Goal: Task Accomplishment & Management: Manage account settings

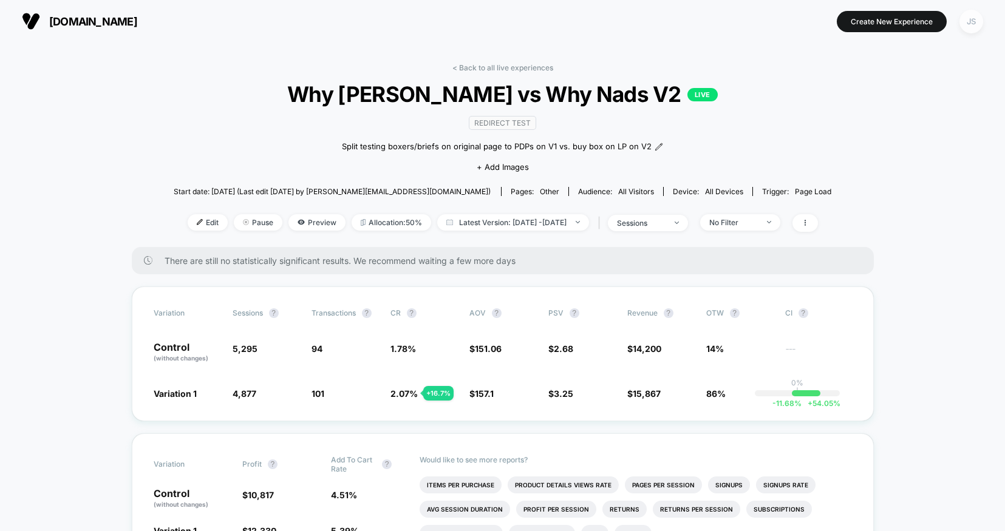
click at [971, 27] on div "JS" at bounding box center [971, 22] width 24 height 24
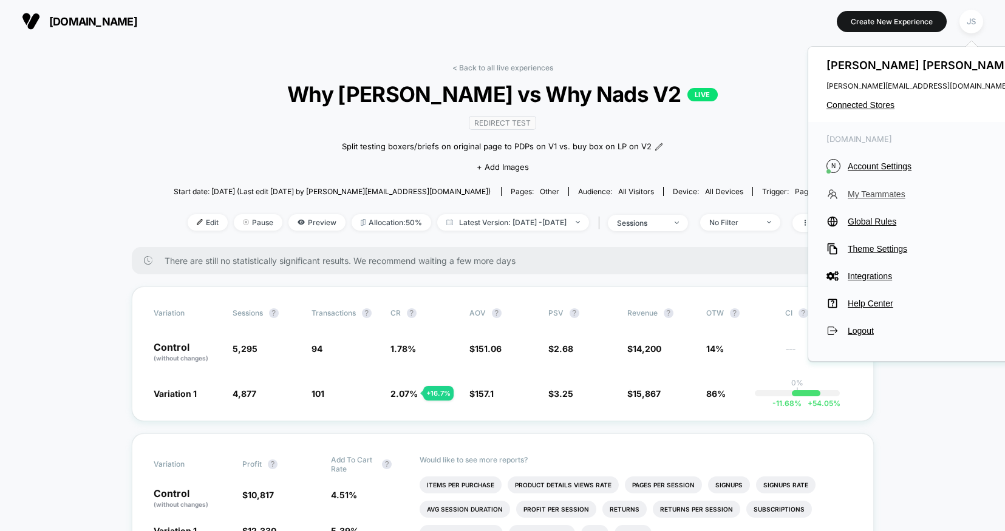
click at [871, 195] on span "My Teammates" at bounding box center [932, 194] width 171 height 10
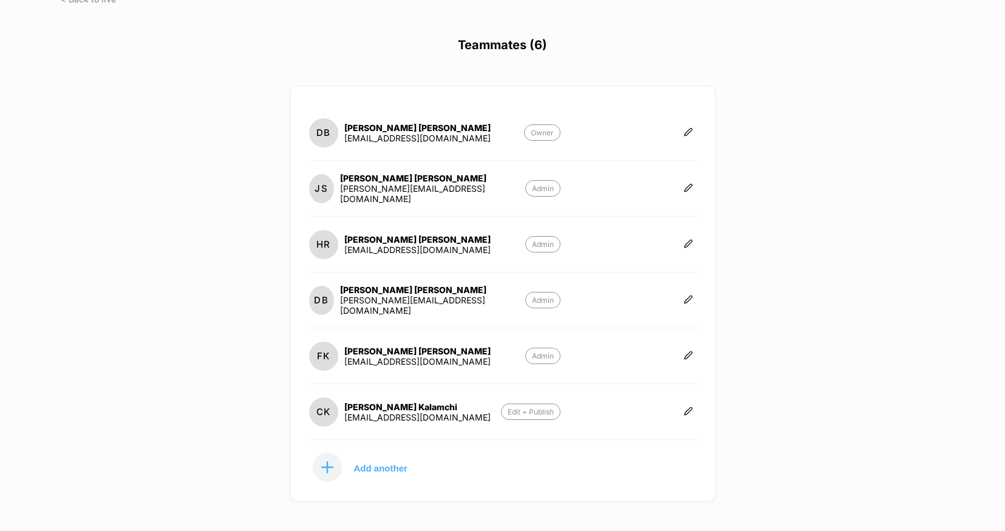
scroll to position [68, 0]
click at [688, 407] on icon at bounding box center [688, 409] width 9 height 9
click at [747, 419] on button "Delete" at bounding box center [748, 422] width 78 height 27
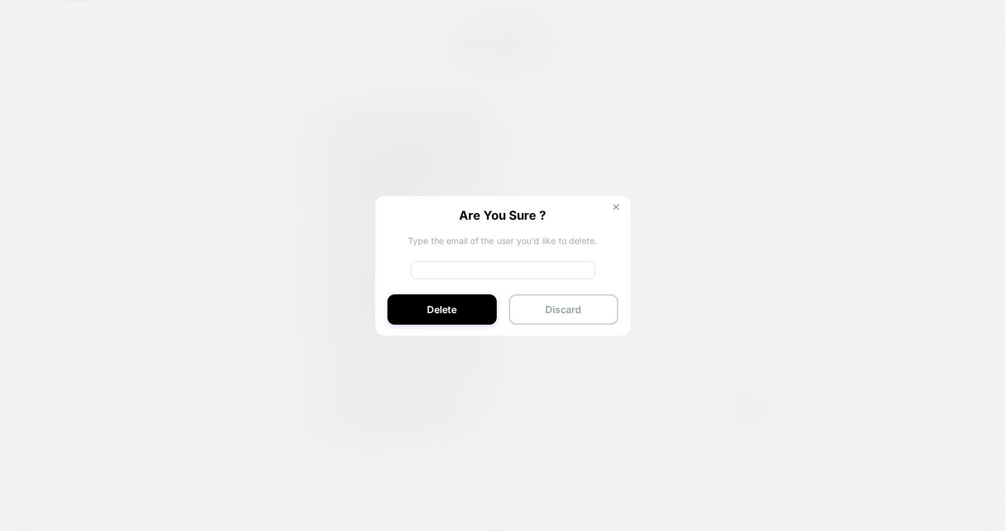
click at [617, 206] on img at bounding box center [616, 207] width 6 height 6
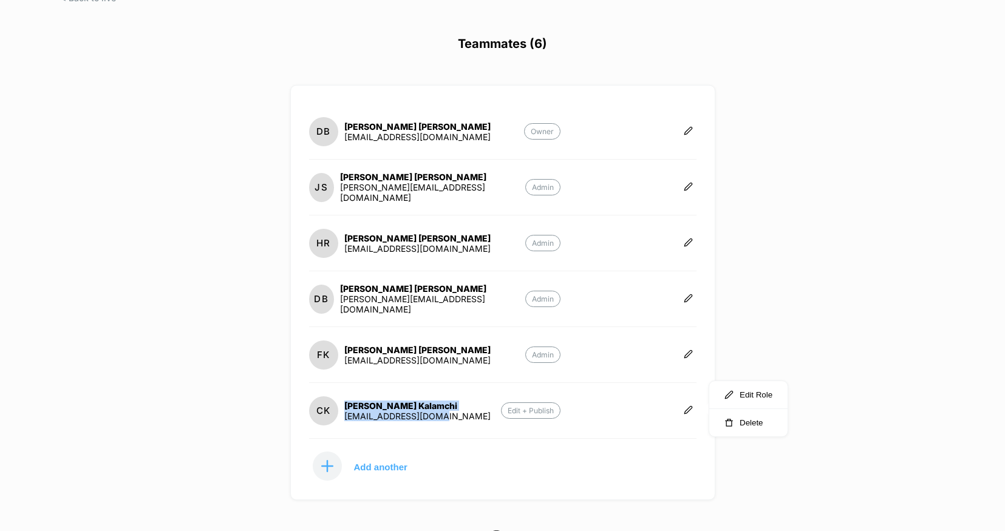
drag, startPoint x: 439, startPoint y: 414, endPoint x: 338, endPoint y: 418, distance: 102.1
click at [338, 418] on section "CK Chris Kalamchi ck@chriskalamchi.com Edit + Publish" at bounding box center [435, 410] width 252 height 31
click at [338, 418] on div "CK Chris Kalamchi ck@chriskalamchi.com" at bounding box center [399, 410] width 181 height 29
drag, startPoint x: 437, startPoint y: 418, endPoint x: 345, endPoint y: 418, distance: 92.3
click at [345, 418] on section "CK Chris Kalamchi ck@chriskalamchi.com Edit + Publish" at bounding box center [435, 410] width 252 height 31
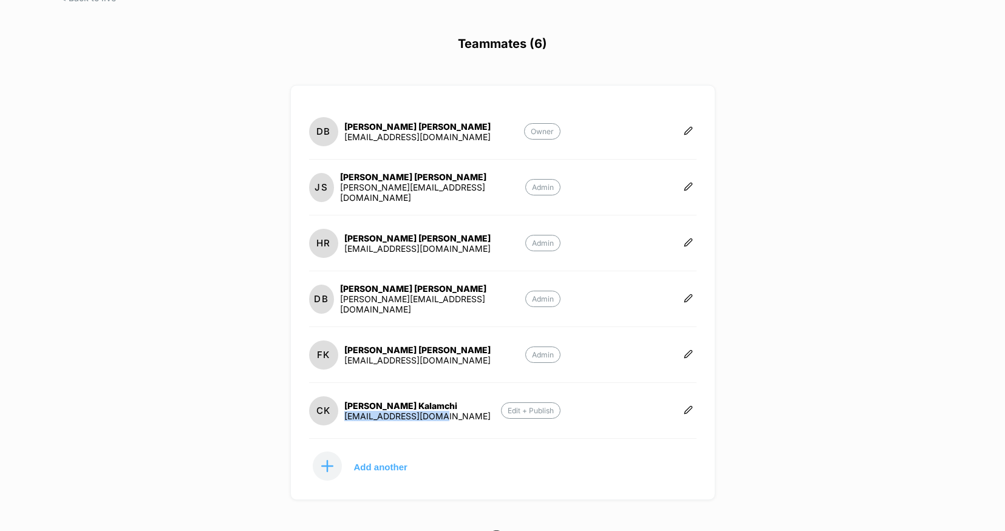
copy div "ck@chriskalamchi.com"
click at [688, 408] on icon at bounding box center [687, 409] width 7 height 7
click at [755, 424] on button "Delete" at bounding box center [748, 422] width 78 height 27
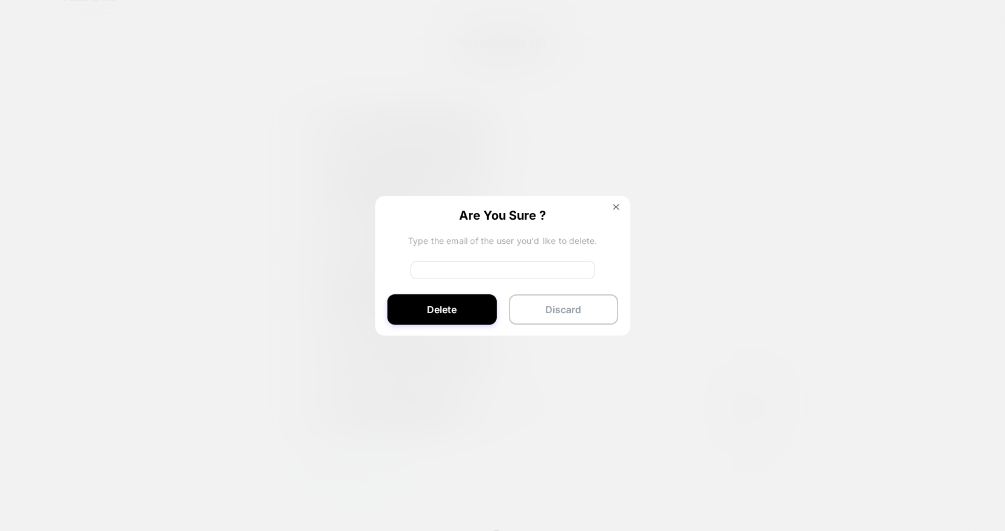
click at [466, 263] on input at bounding box center [502, 270] width 185 height 18
paste input "**********"
type input "**********"
click at [444, 306] on button "Delete" at bounding box center [441, 309] width 109 height 30
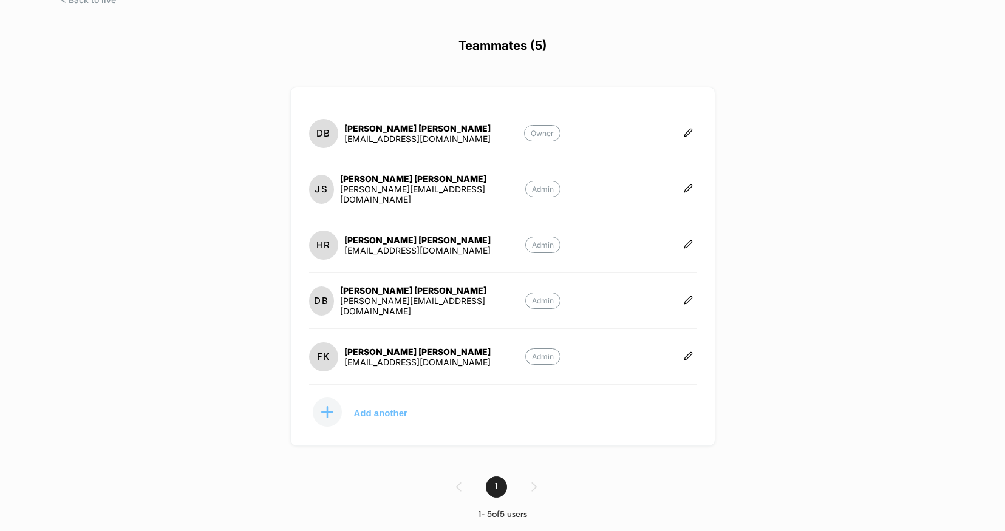
click at [384, 410] on p "Add another" at bounding box center [380, 413] width 53 height 6
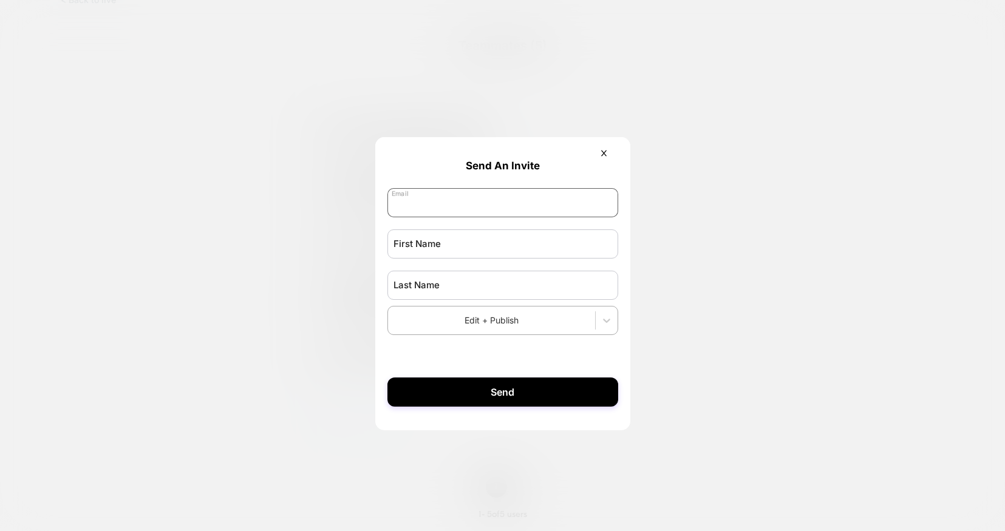
click at [439, 207] on input "email" at bounding box center [502, 202] width 231 height 29
type input "*"
type input "**********"
type input "****"
click at [429, 296] on input "text" at bounding box center [502, 285] width 231 height 29
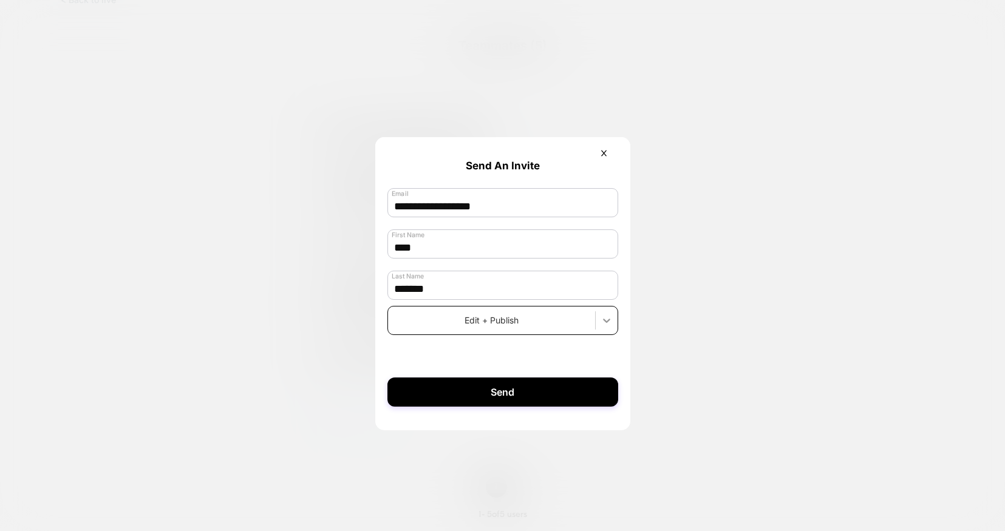
type input "*******"
click at [606, 327] on icon at bounding box center [606, 320] width 12 height 12
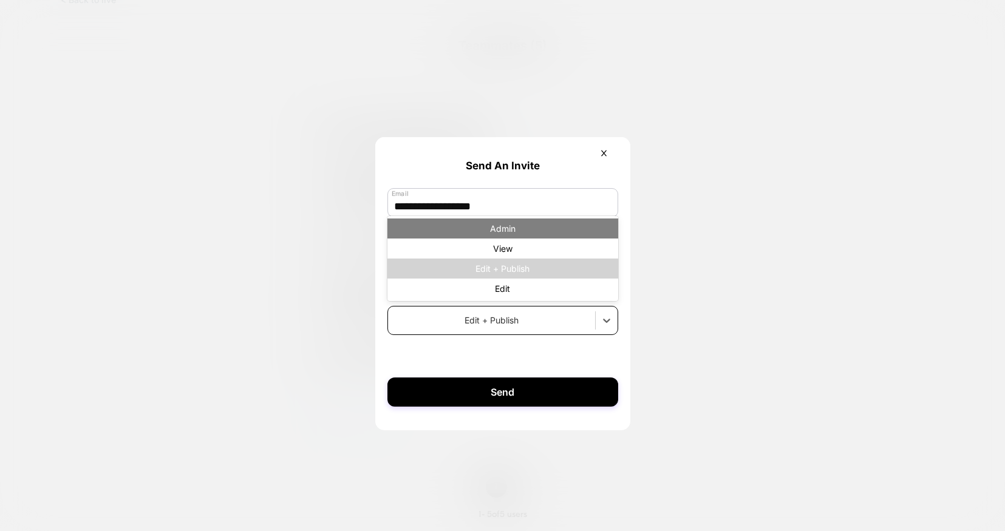
click at [526, 239] on div "Admin" at bounding box center [502, 229] width 231 height 20
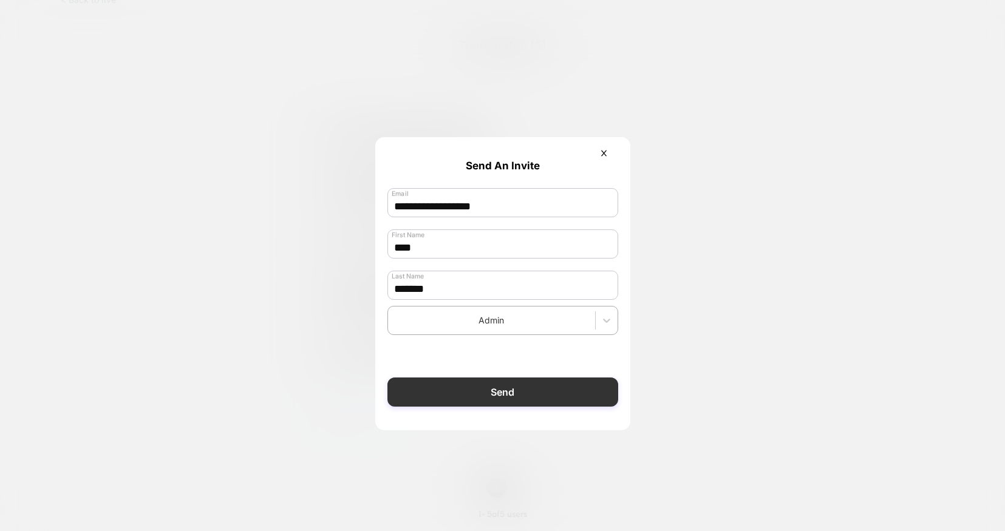
click at [537, 392] on button "Send" at bounding box center [502, 392] width 231 height 29
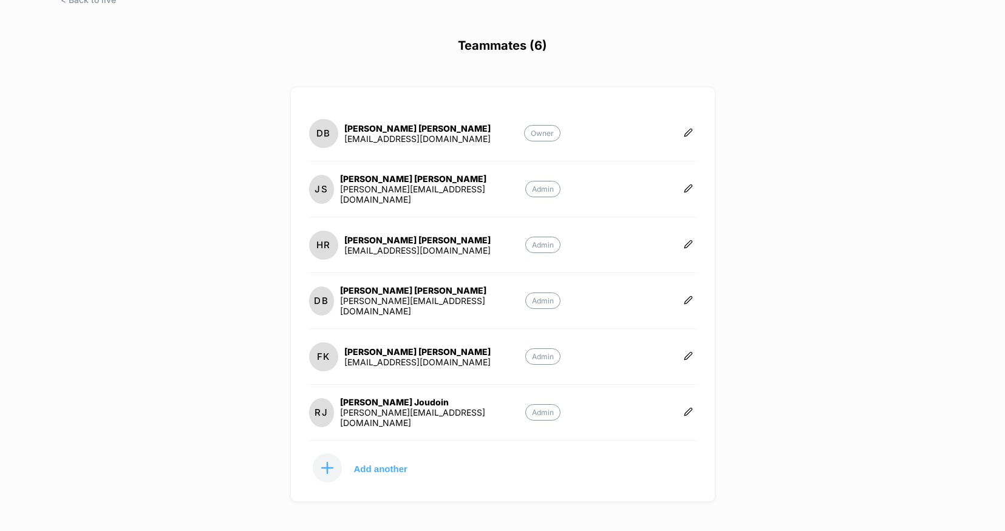
scroll to position [0, 0]
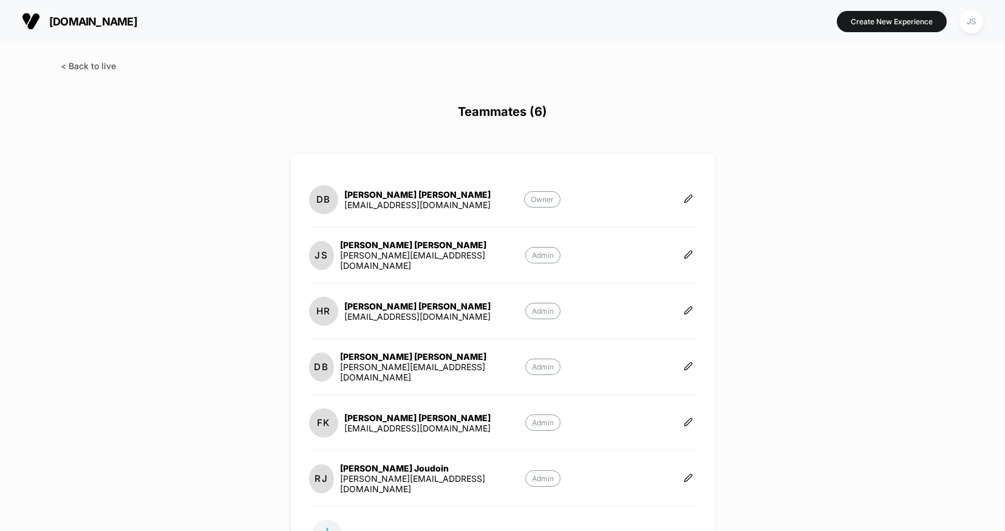
click at [85, 69] on span at bounding box center [88, 66] width 55 height 10
